Goal: Transaction & Acquisition: Purchase product/service

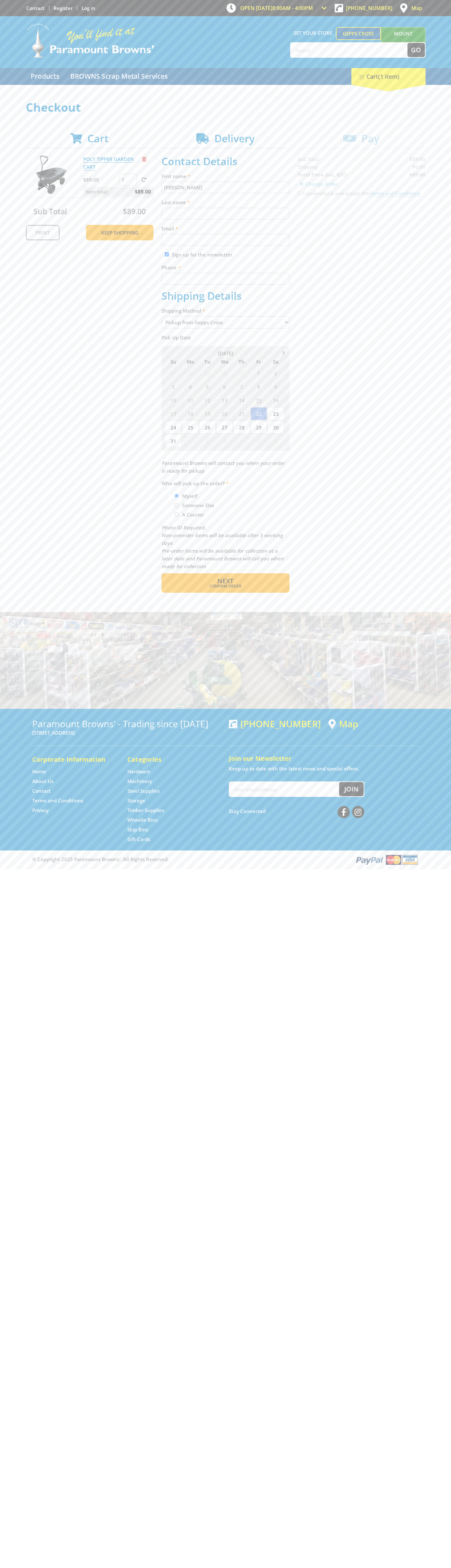
type input "[PERSON_NAME]"
type input "[EMAIL_ADDRESS][DOMAIN_NAME]"
type input "0293744000"
click at [226, 581] on span "Next" at bounding box center [225, 581] width 16 height 9
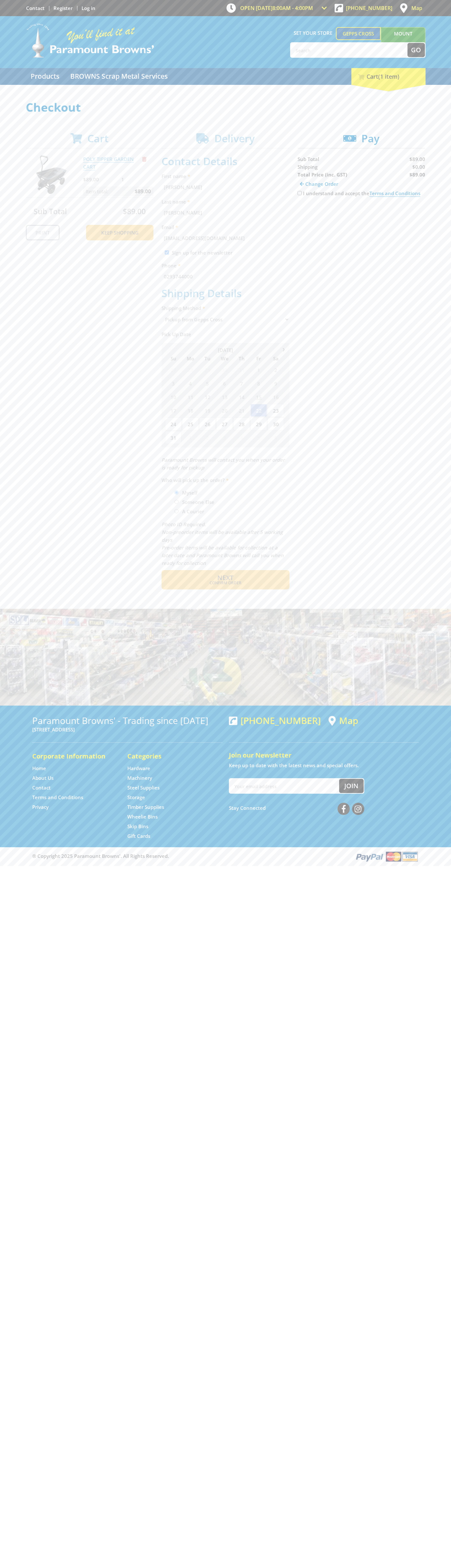
click at [299, 193] on input "I understand and accept the Terms and Conditions" at bounding box center [300, 193] width 4 height 4
checkbox input "true"
click at [317, 214] on span "Credit Card" at bounding box center [311, 214] width 28 height 7
click at [362, 214] on img at bounding box center [357, 213] width 14 height 8
type input "[CREDIT_CARD_NUMBER]"
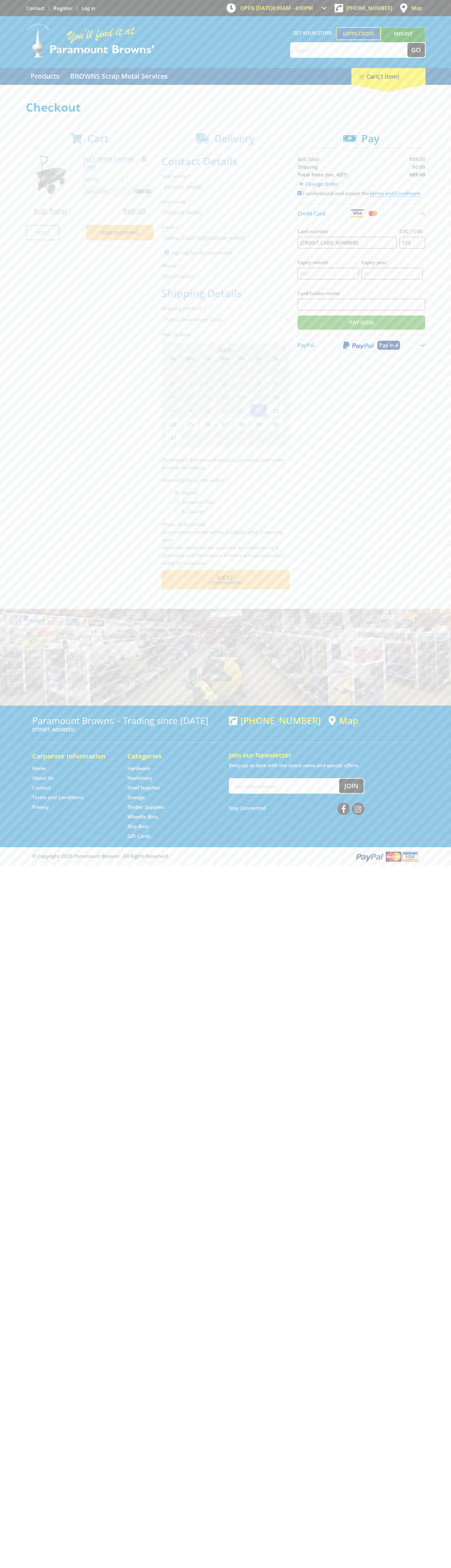
type input "123"
type input "[PERSON_NAME]"
